Goal: Communication & Community: Connect with others

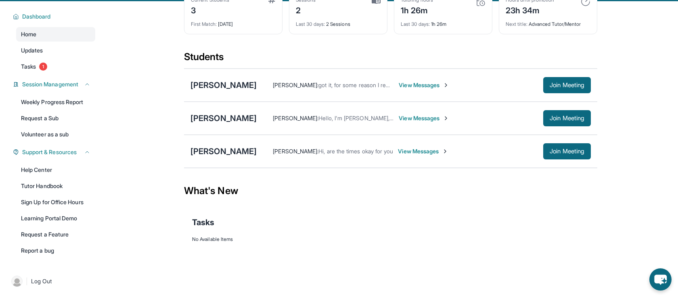
scroll to position [52, 0]
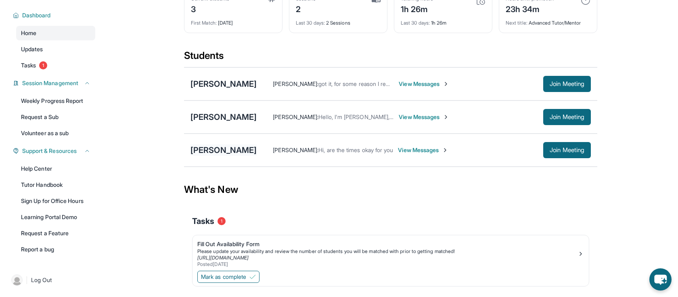
click at [232, 151] on div "[PERSON_NAME]" at bounding box center [224, 150] width 66 height 11
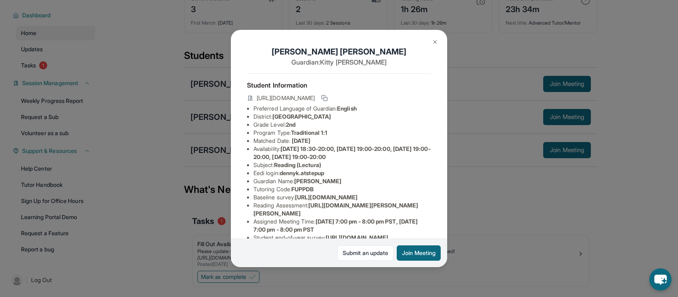
scroll to position [110, 0]
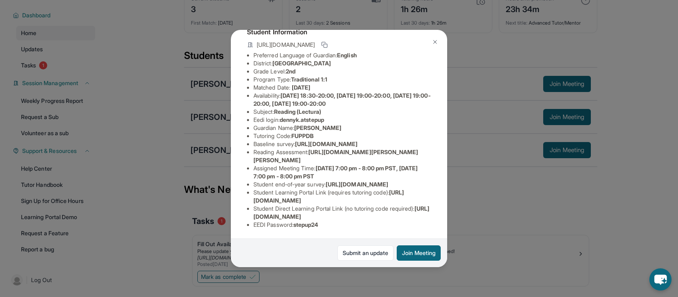
click at [435, 42] on img at bounding box center [435, 42] width 6 height 6
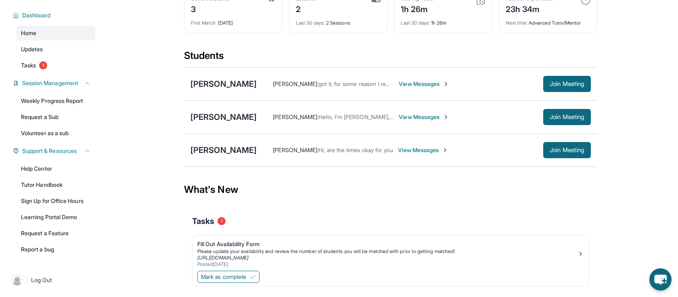
click at [398, 153] on span "View Messages" at bounding box center [423, 150] width 50 height 8
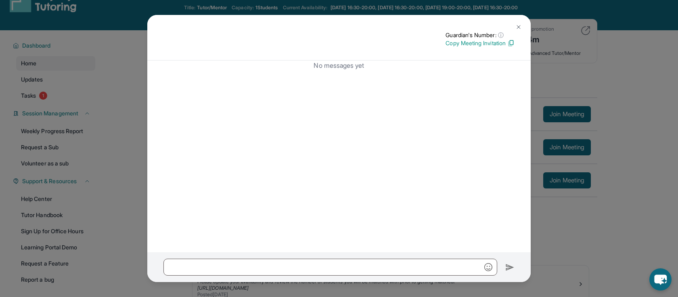
scroll to position [0, 0]
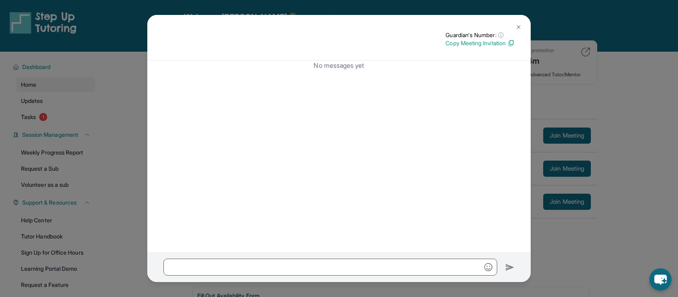
click at [518, 25] on img at bounding box center [519, 27] width 6 height 6
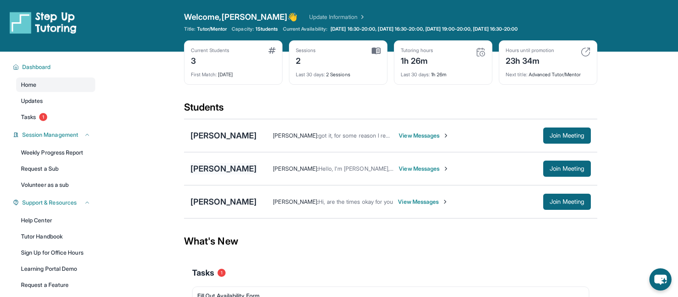
click at [232, 167] on div "[PERSON_NAME]" at bounding box center [224, 168] width 66 height 11
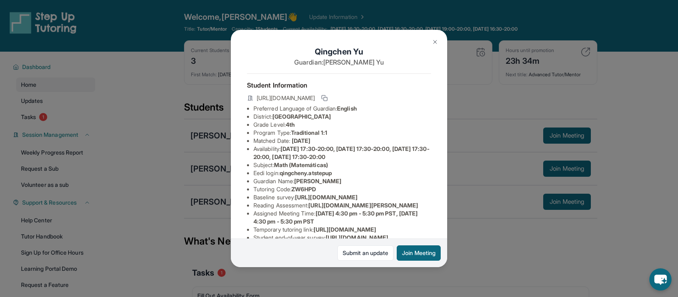
click at [437, 39] on img at bounding box center [435, 42] width 6 height 6
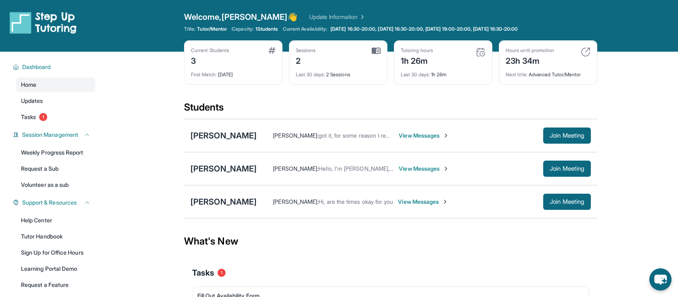
click at [416, 173] on div "[PERSON_NAME] : Hello, I'm [PERSON_NAME], are you ok with the given times? (Mon…" at bounding box center [424, 169] width 334 height 16
click at [414, 168] on span "View Messages" at bounding box center [424, 169] width 50 height 8
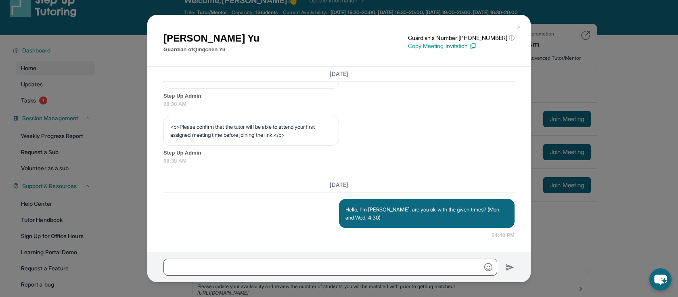
scroll to position [40, 0]
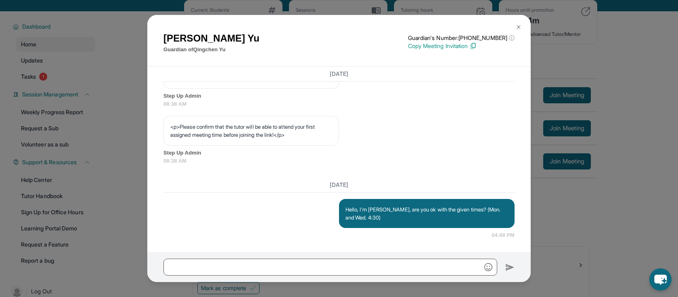
click at [519, 23] on button at bounding box center [519, 27] width 16 height 16
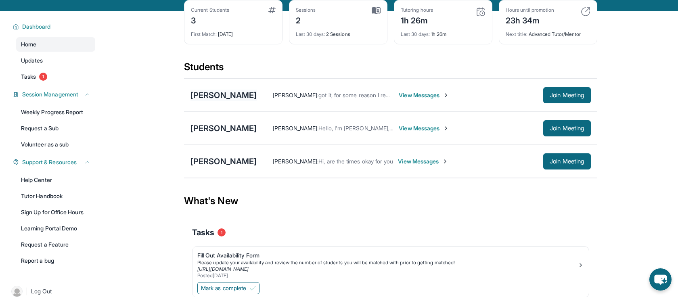
click at [238, 92] on div "[PERSON_NAME]" at bounding box center [224, 95] width 66 height 11
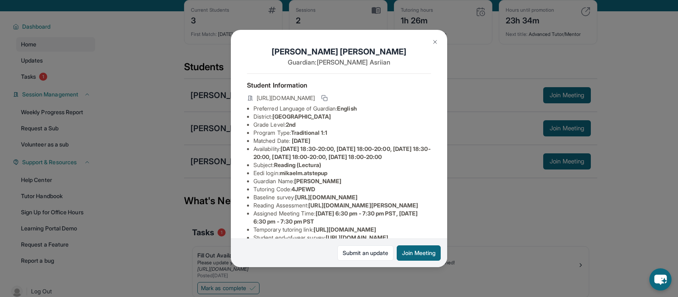
scroll to position [24, 0]
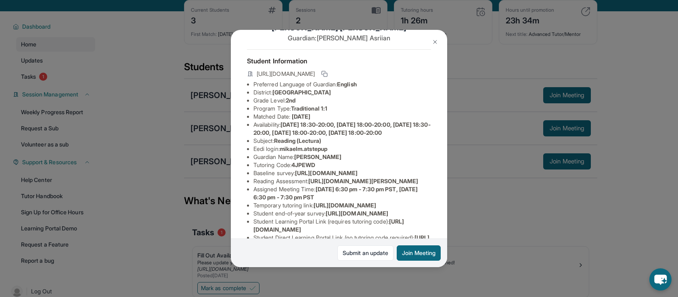
click at [437, 40] on img at bounding box center [435, 42] width 6 height 6
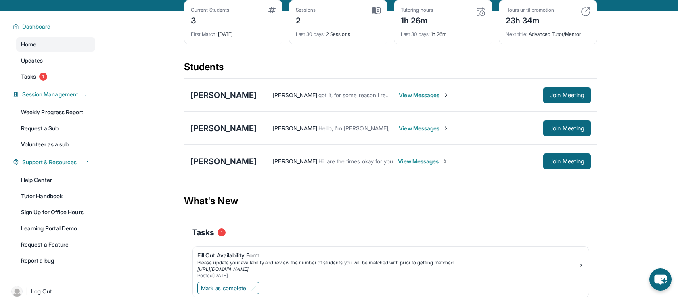
click at [499, 245] on div "Tasks 1" at bounding box center [390, 232] width 397 height 27
